Goal: Task Accomplishment & Management: Use online tool/utility

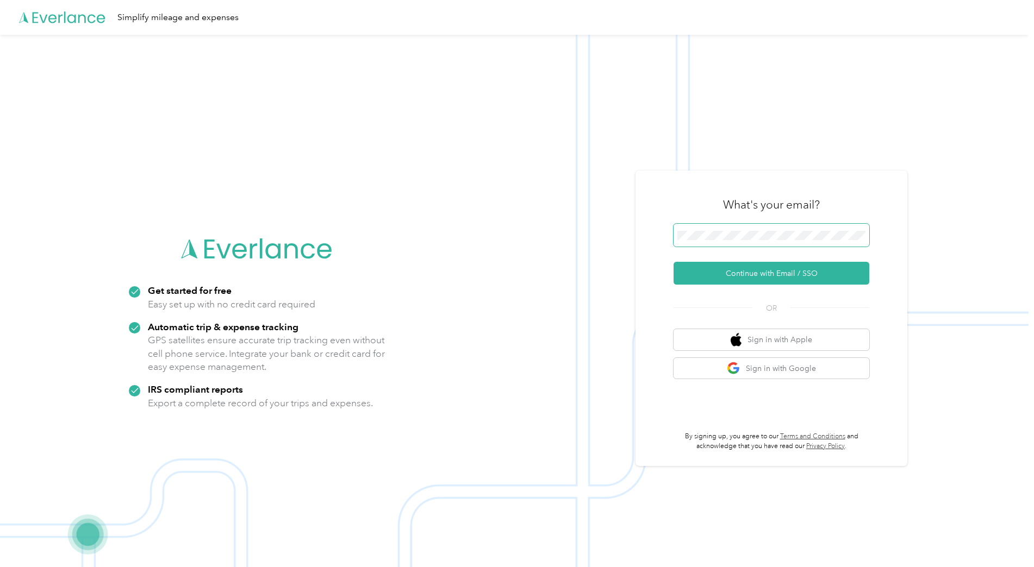
click at [673, 262] on button "Continue with Email / SSO" at bounding box center [771, 273] width 196 height 23
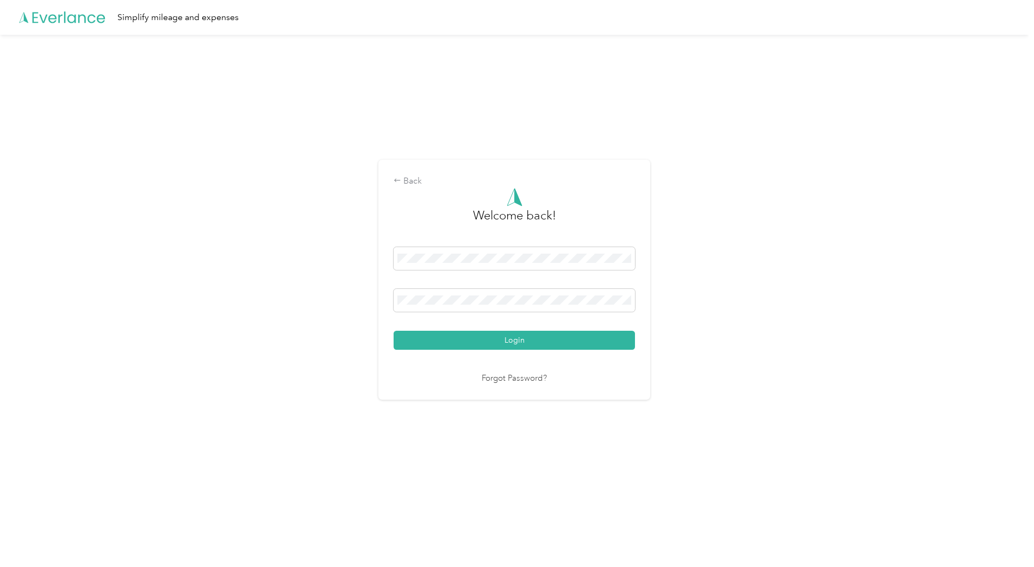
click at [394, 331] on button "Login" at bounding box center [514, 340] width 241 height 19
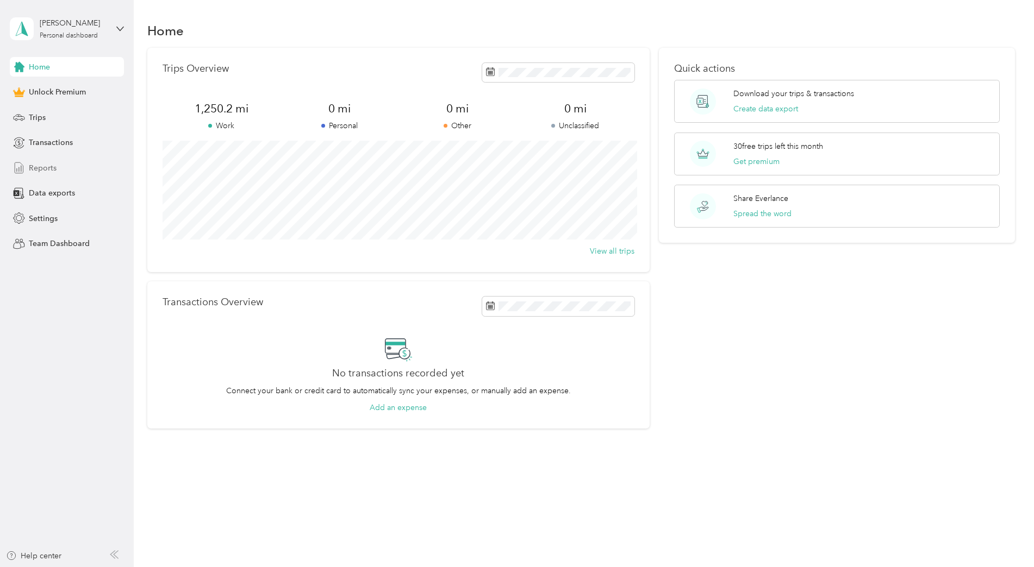
click at [43, 169] on span "Reports" at bounding box center [43, 168] width 28 height 11
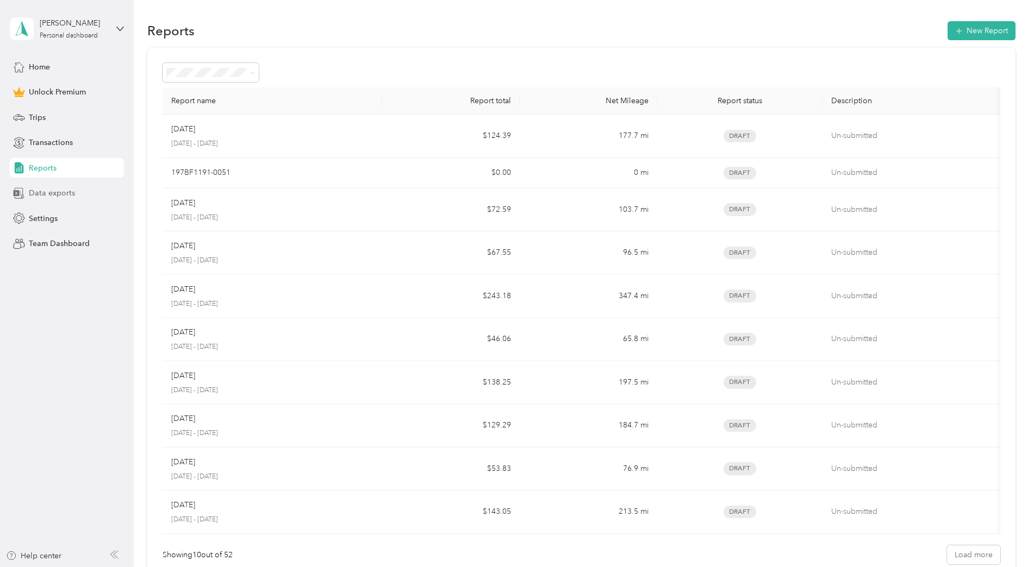
click at [62, 186] on div "Data exports" at bounding box center [67, 194] width 114 height 20
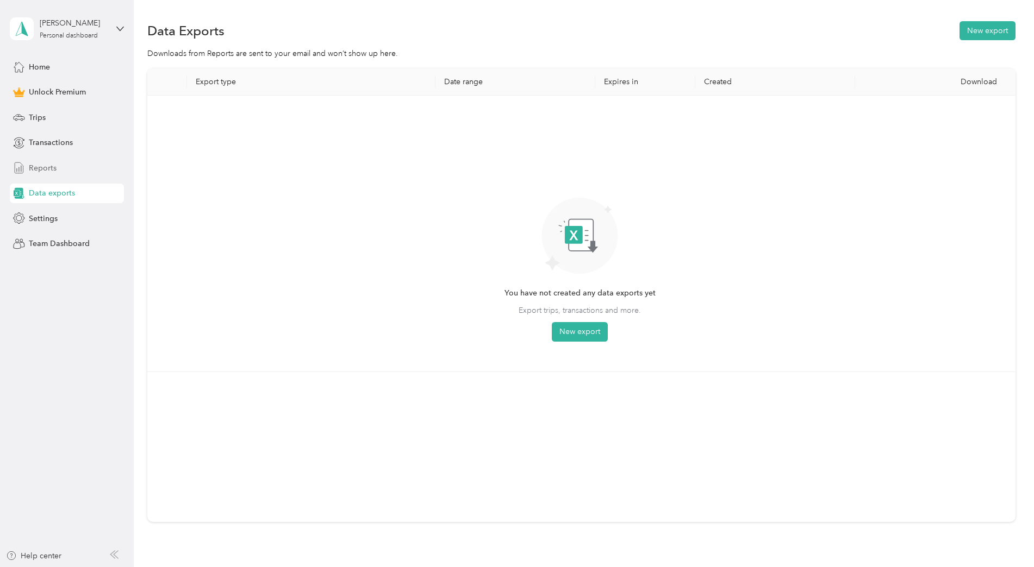
click at [64, 169] on div "Reports" at bounding box center [67, 168] width 114 height 20
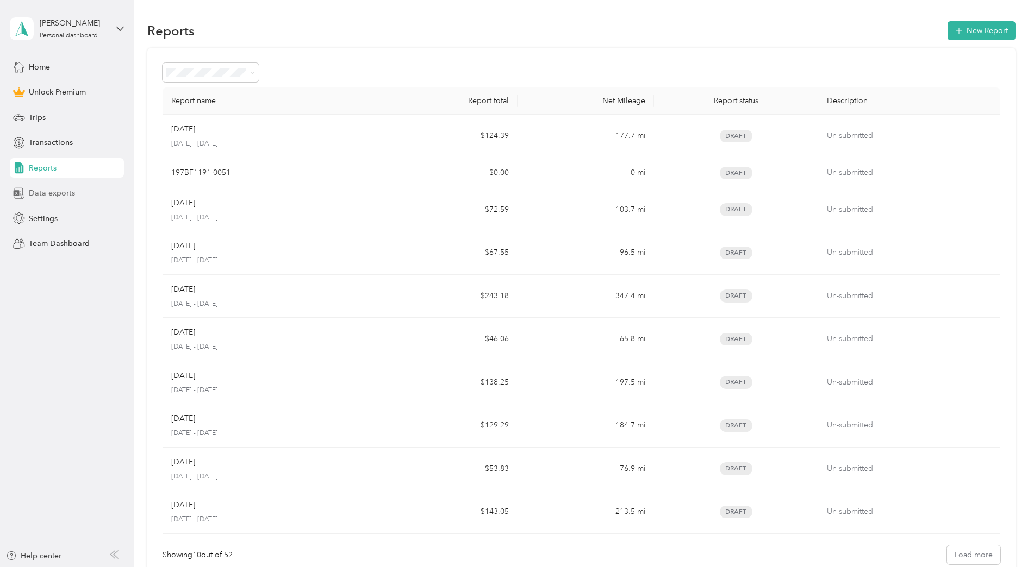
click at [63, 186] on div "Data exports" at bounding box center [67, 194] width 114 height 20
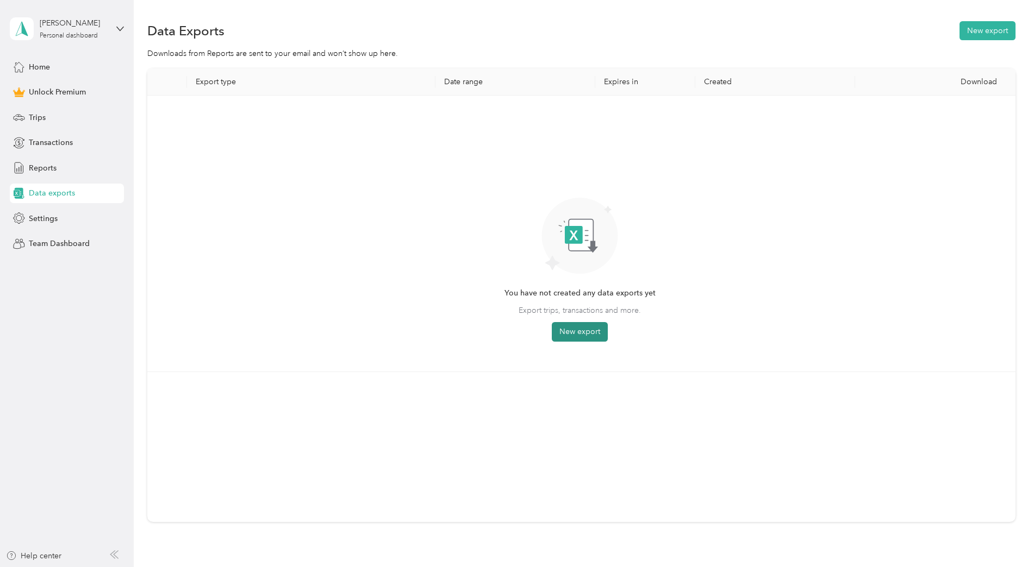
click at [580, 327] on button "New export" at bounding box center [580, 332] width 56 height 20
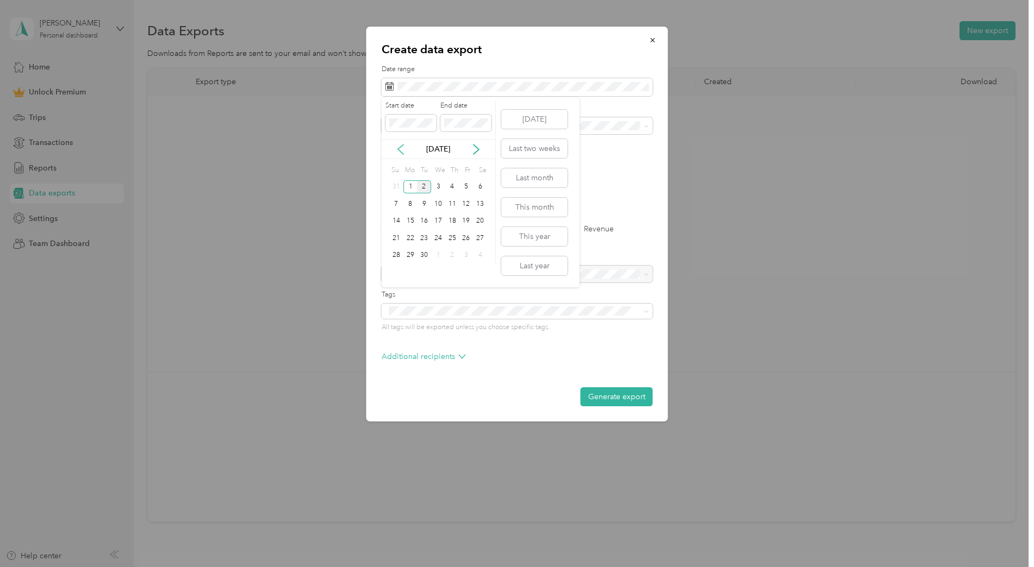
click at [396, 151] on icon at bounding box center [400, 149] width 11 height 11
click at [396, 203] on div "3" at bounding box center [396, 204] width 14 height 14
click at [482, 255] on div "30" at bounding box center [480, 256] width 14 height 14
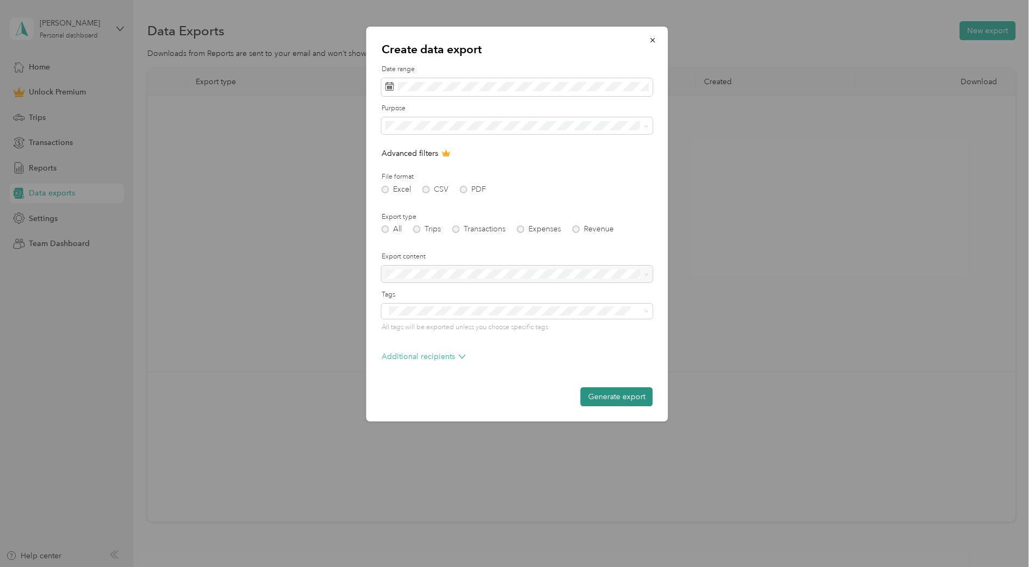
click at [629, 400] on button "Generate export" at bounding box center [617, 397] width 72 height 19
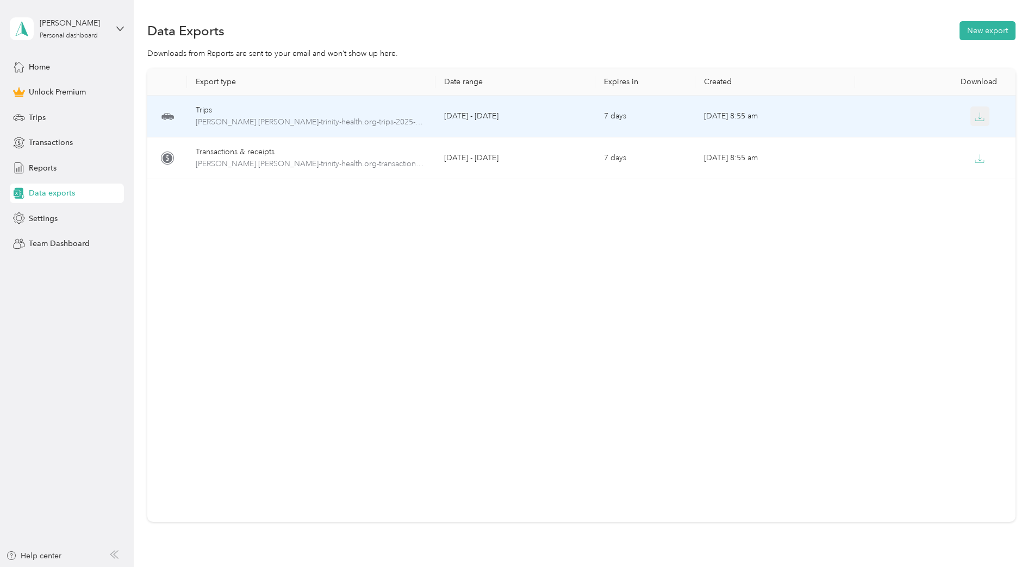
click at [983, 115] on button "button" at bounding box center [980, 117] width 20 height 20
